Goal: Find specific page/section: Find specific page/section

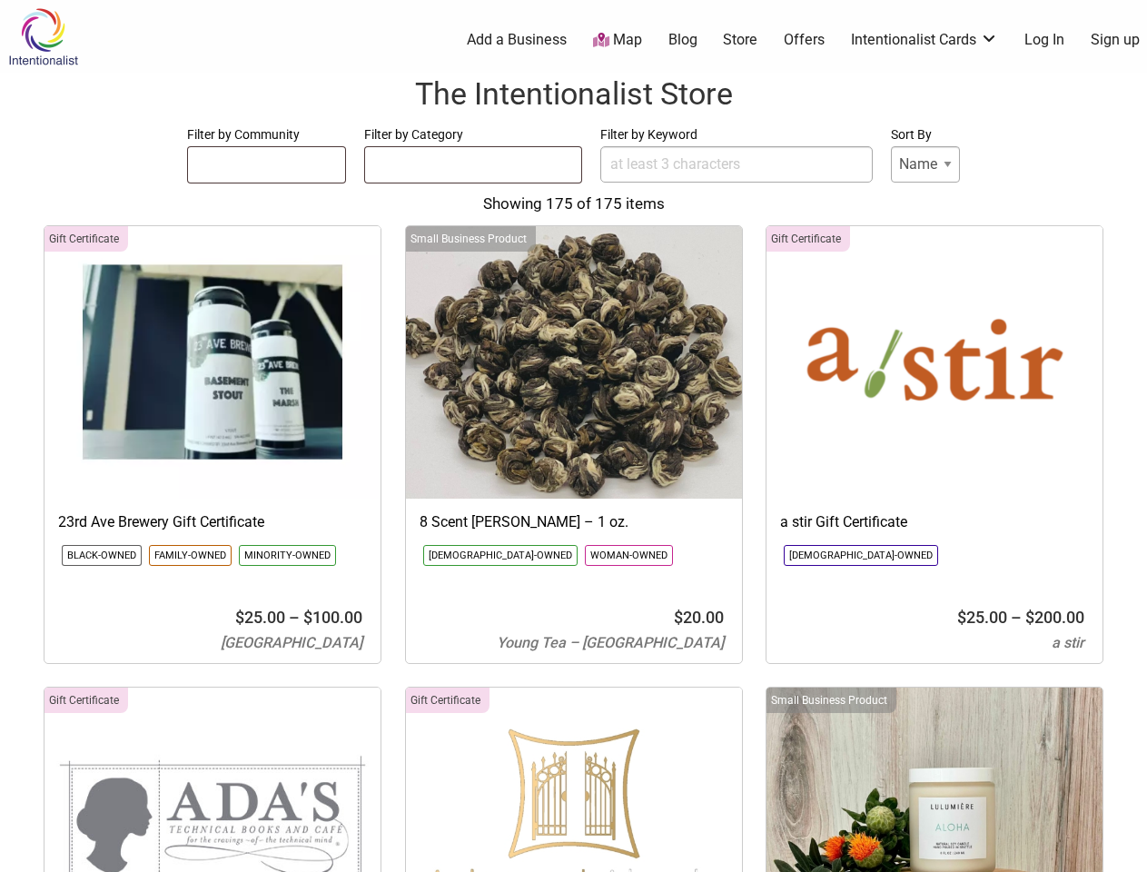
select select
click at [266, 165] on ul at bounding box center [266, 161] width 157 height 29
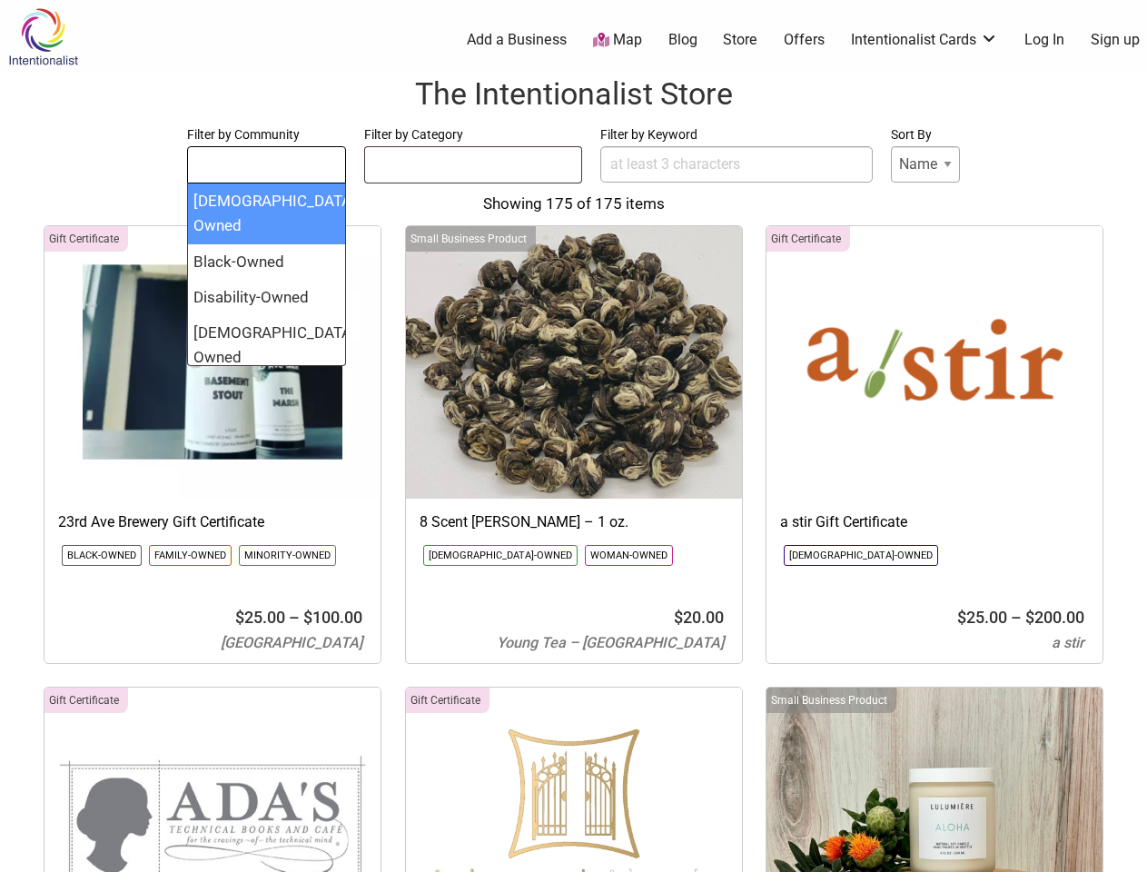
click at [473, 165] on ul at bounding box center [473, 161] width 217 height 29
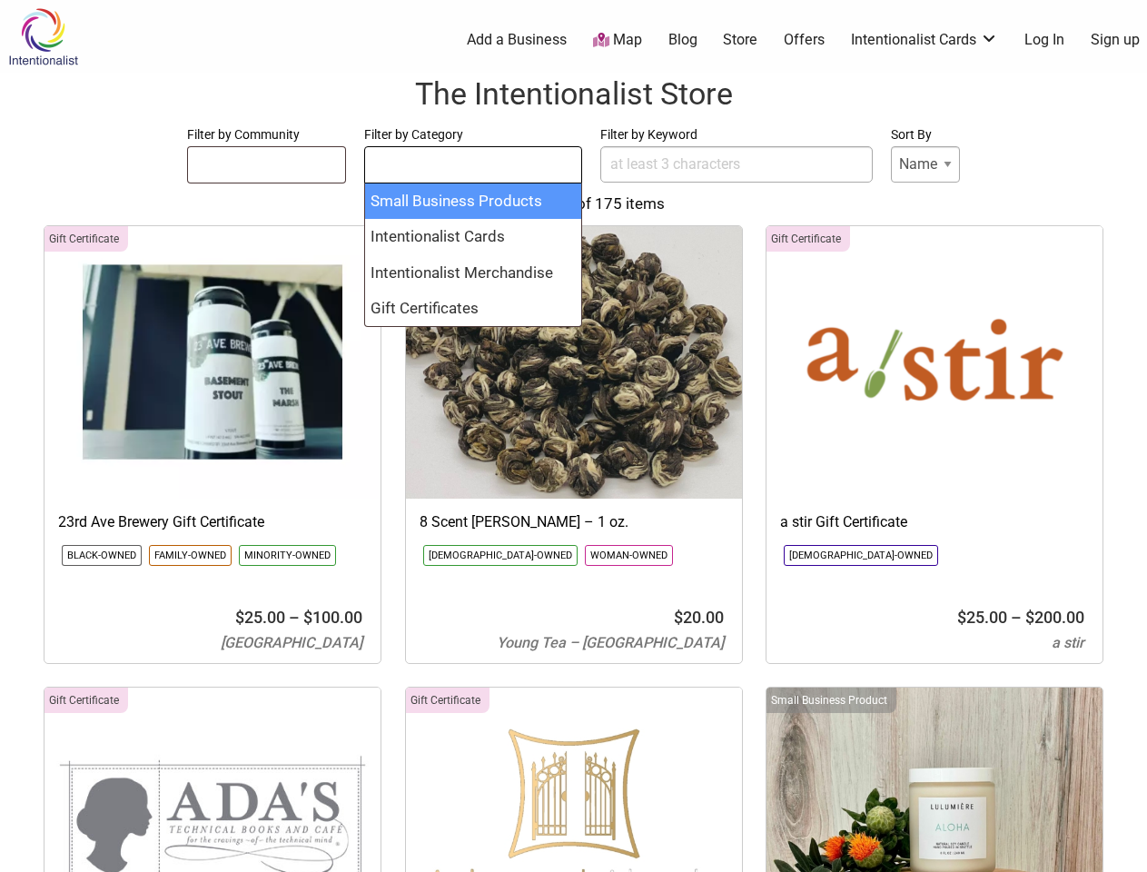
click at [86, 239] on div "Gift Certificate" at bounding box center [86, 238] width 84 height 25
click at [102, 555] on li "Black-Owned" at bounding box center [102, 555] width 80 height 21
click at [190, 555] on li "Family-Owned" at bounding box center [190, 555] width 83 height 21
click at [286, 555] on li "Minority-Owned" at bounding box center [287, 555] width 97 height 21
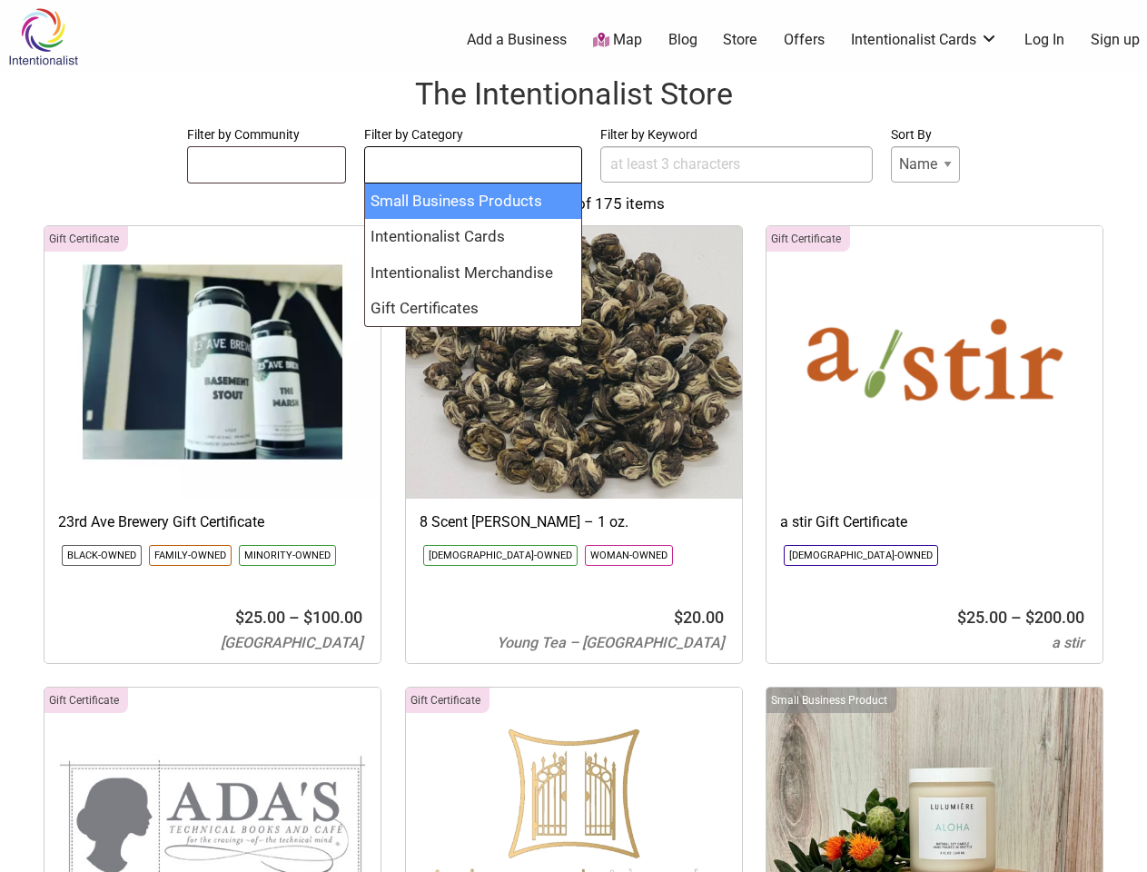
select select "1370"
select select "1765"
